Goal: Find specific page/section: Find specific page/section

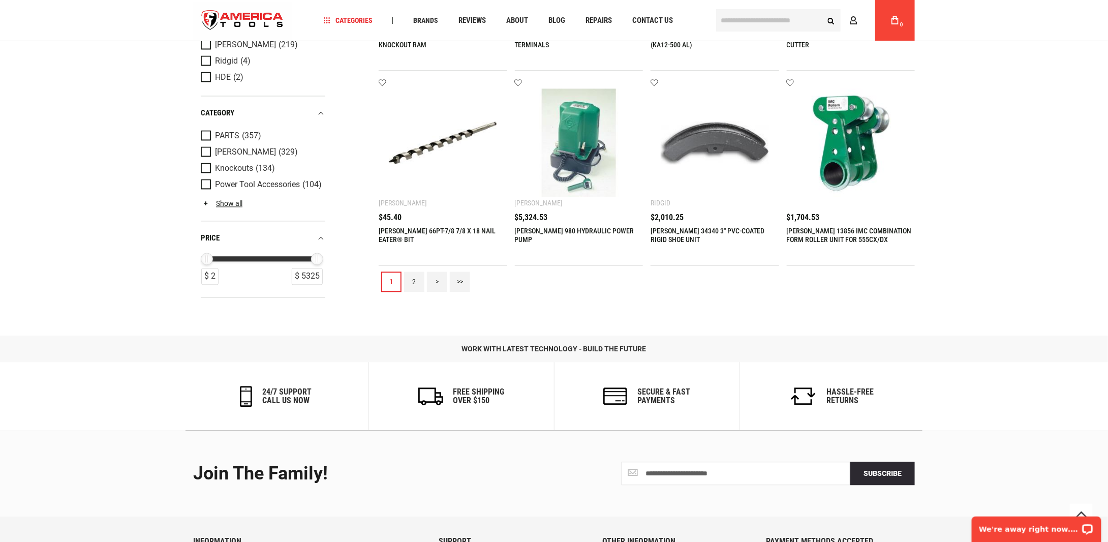
scroll to position [1017, 0]
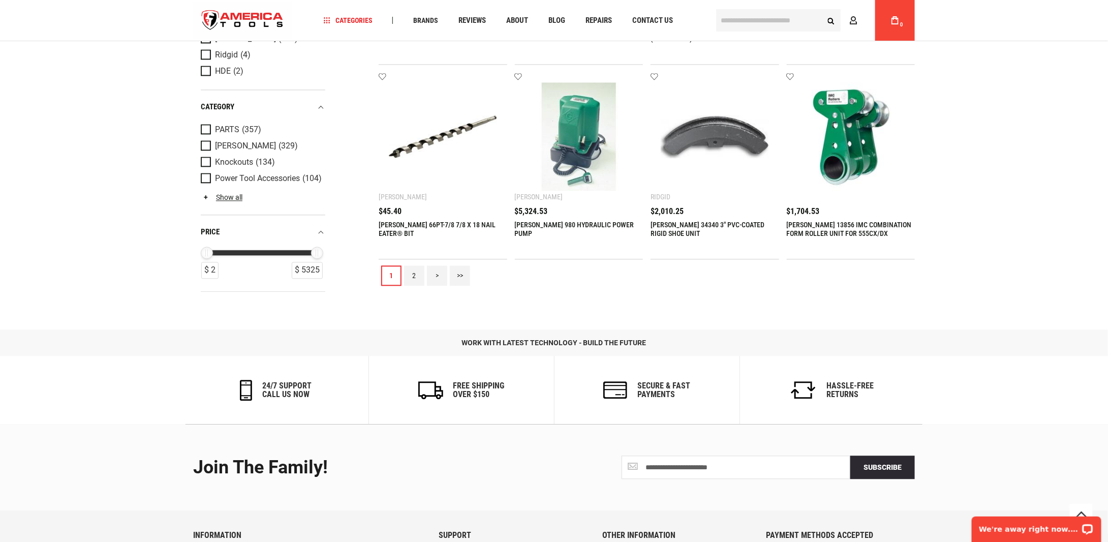
click at [417, 278] on link "2" at bounding box center [414, 275] width 20 height 20
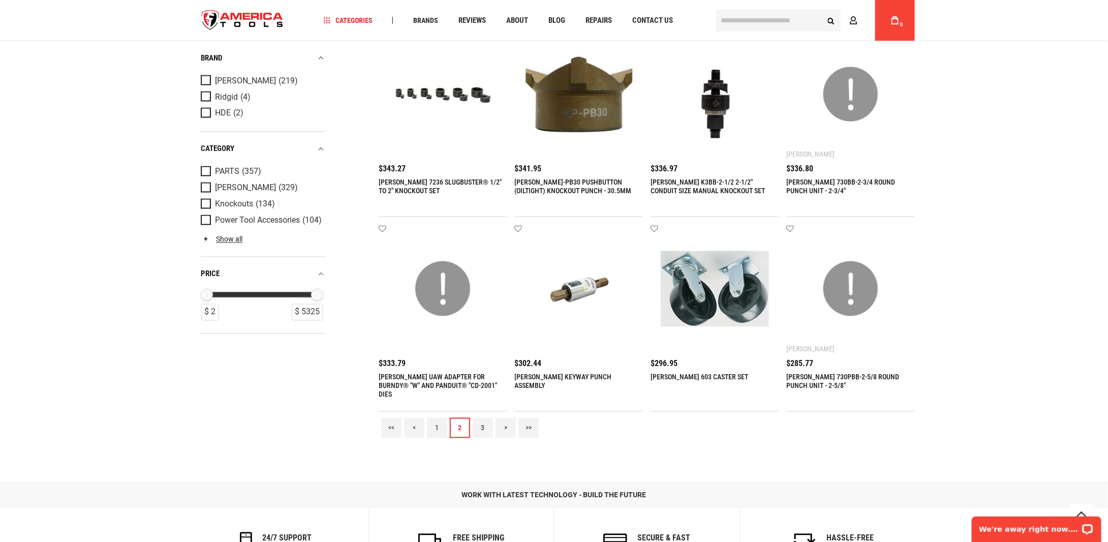
scroll to position [966, 0]
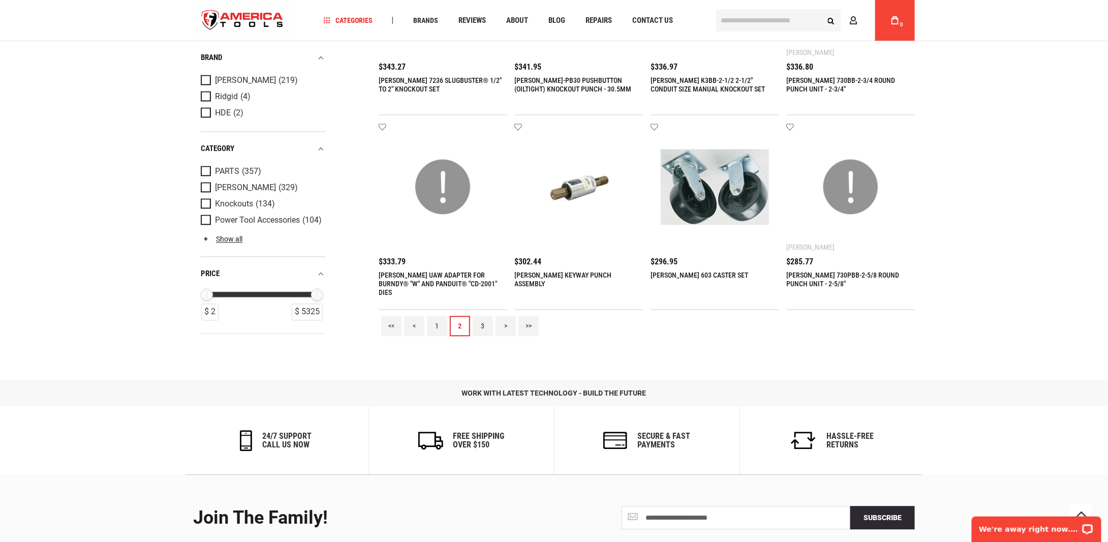
click at [476, 327] on link "3" at bounding box center [483, 326] width 20 height 20
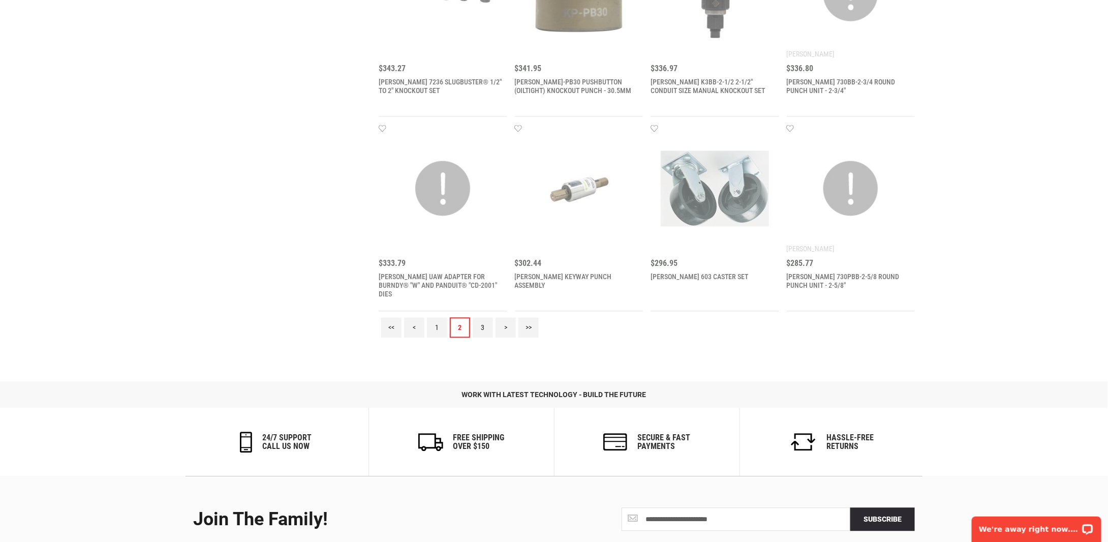
scroll to position [0, 0]
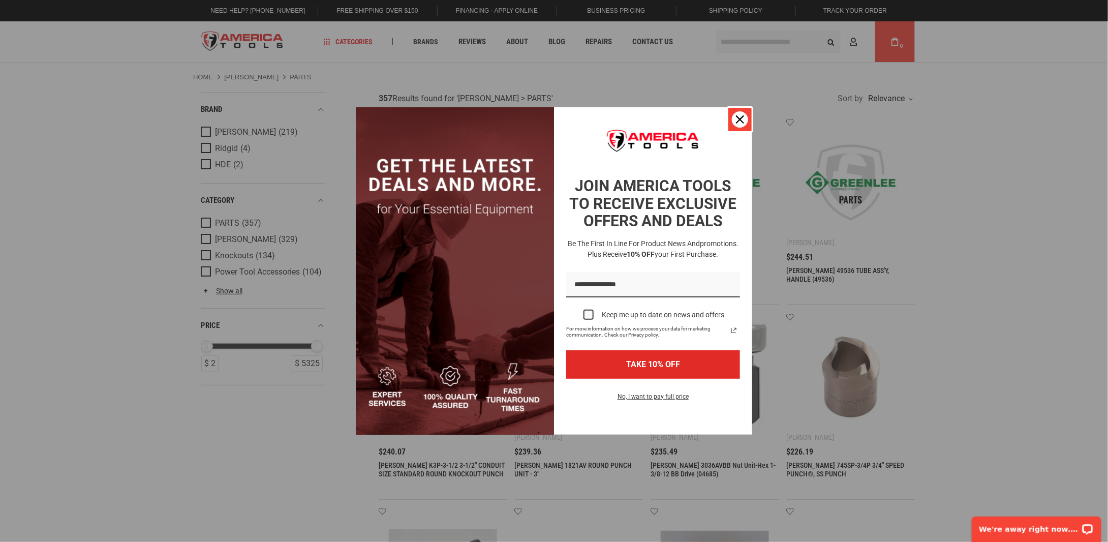
click at [748, 113] on button "Close" at bounding box center [740, 119] width 24 height 24
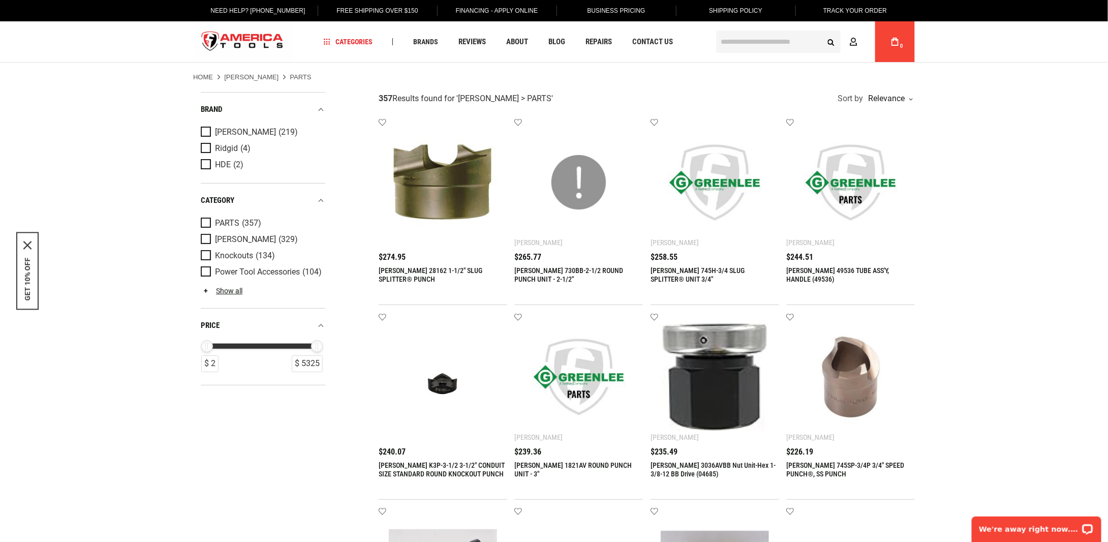
click at [763, 40] on input "text" at bounding box center [778, 41] width 125 height 22
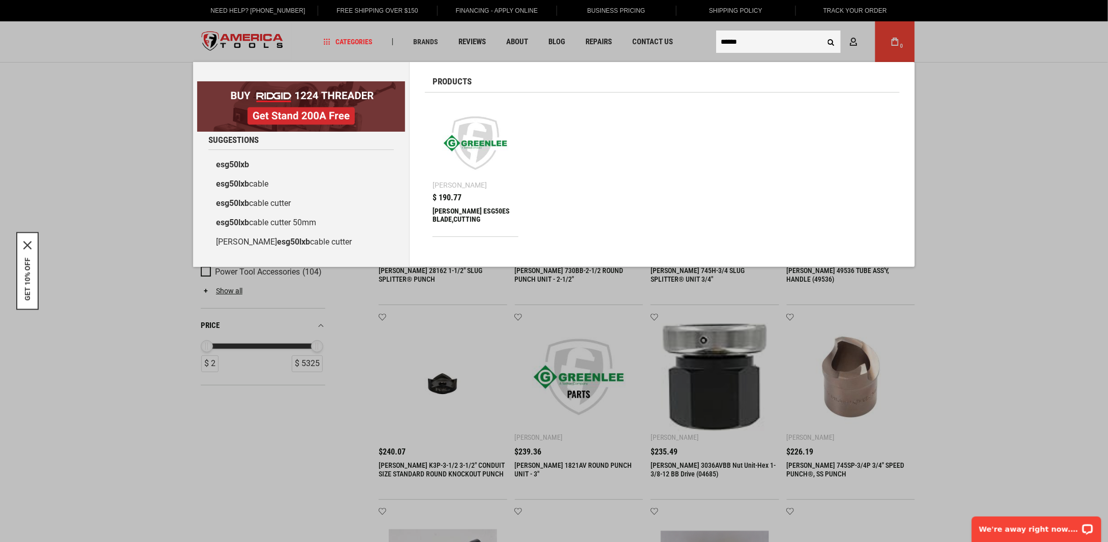
type input "******"
click at [821, 32] on button "Search" at bounding box center [830, 41] width 19 height 19
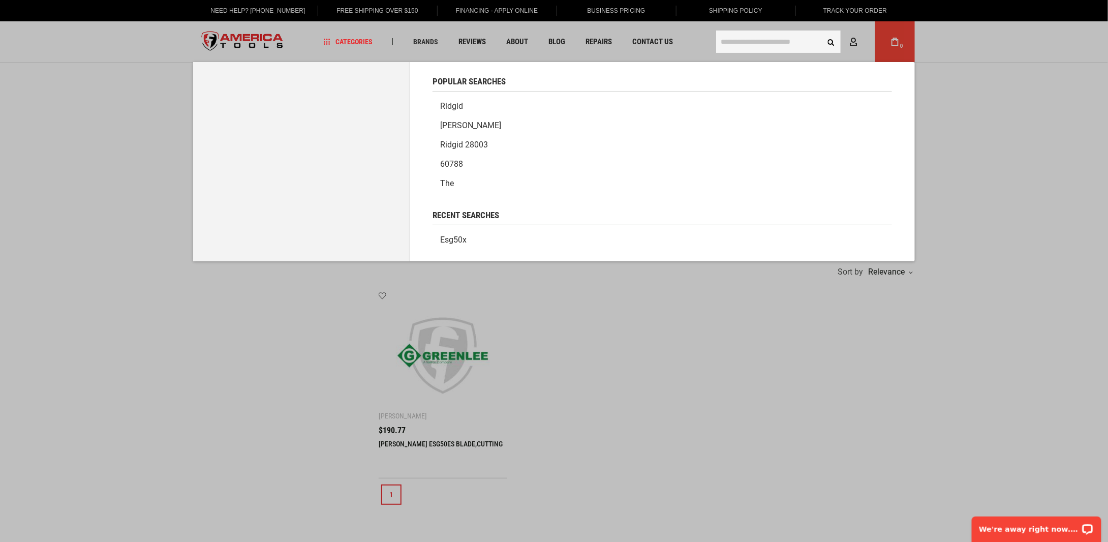
click at [752, 34] on input "text" at bounding box center [778, 41] width 125 height 22
click at [463, 237] on link "esg50x" at bounding box center [662, 239] width 459 height 19
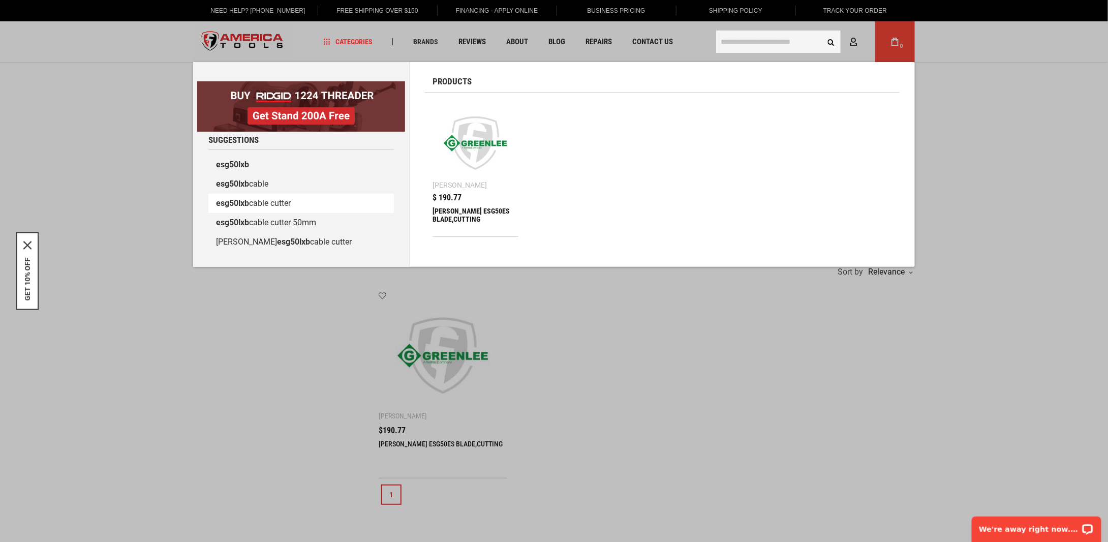
click at [292, 209] on link "esg50lxb cable cutter" at bounding box center [301, 203] width 186 height 19
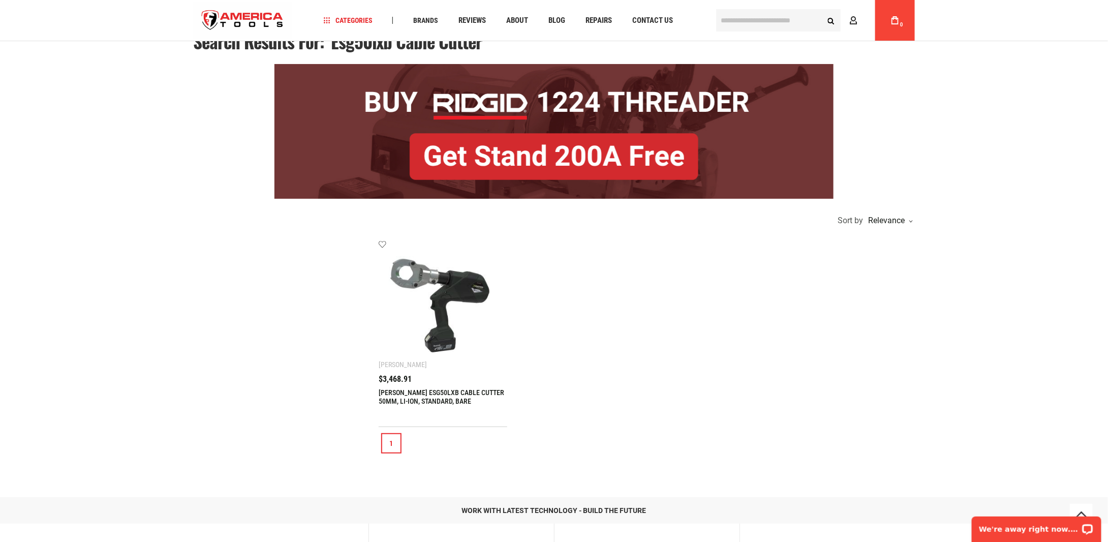
scroll to position [102, 0]
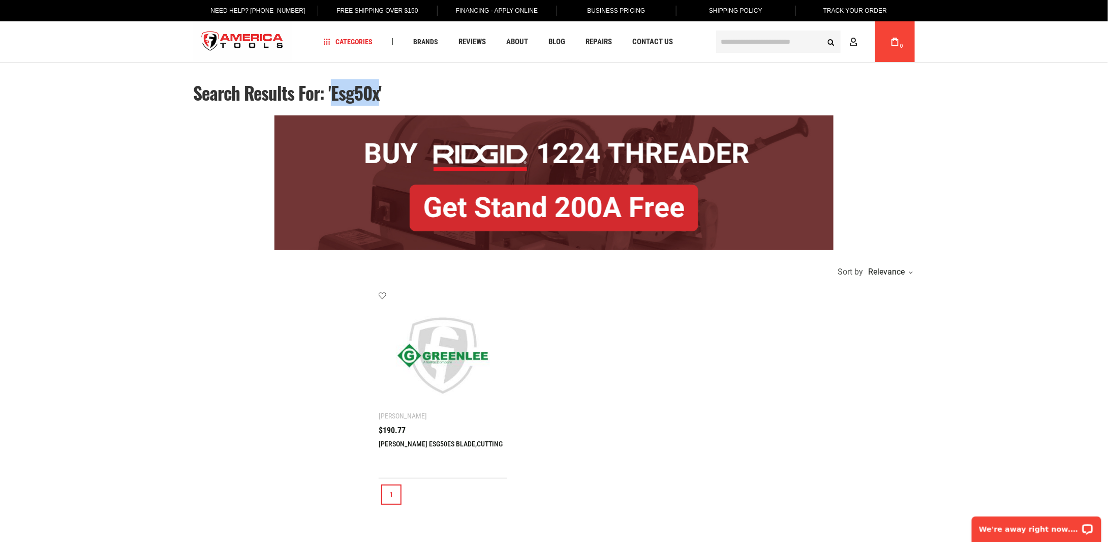
drag, startPoint x: 378, startPoint y: 95, endPoint x: 333, endPoint y: 91, distance: 44.4
click at [333, 91] on span "Search results for: 'esg50x'" at bounding box center [287, 92] width 189 height 26
copy span "esg50x"
